Goal: Check status: Check status

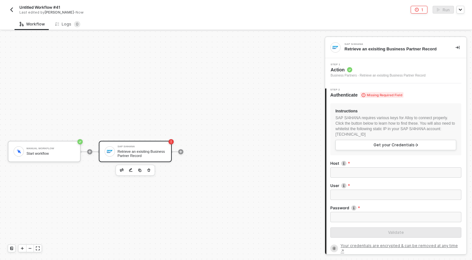
scroll to position [12, 0]
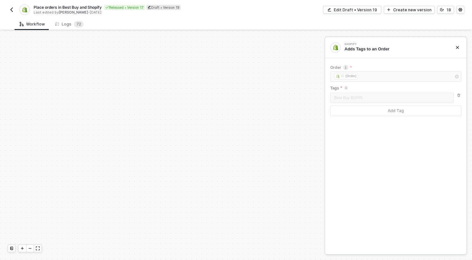
scroll to position [146, 295]
